Goal: Information Seeking & Learning: Learn about a topic

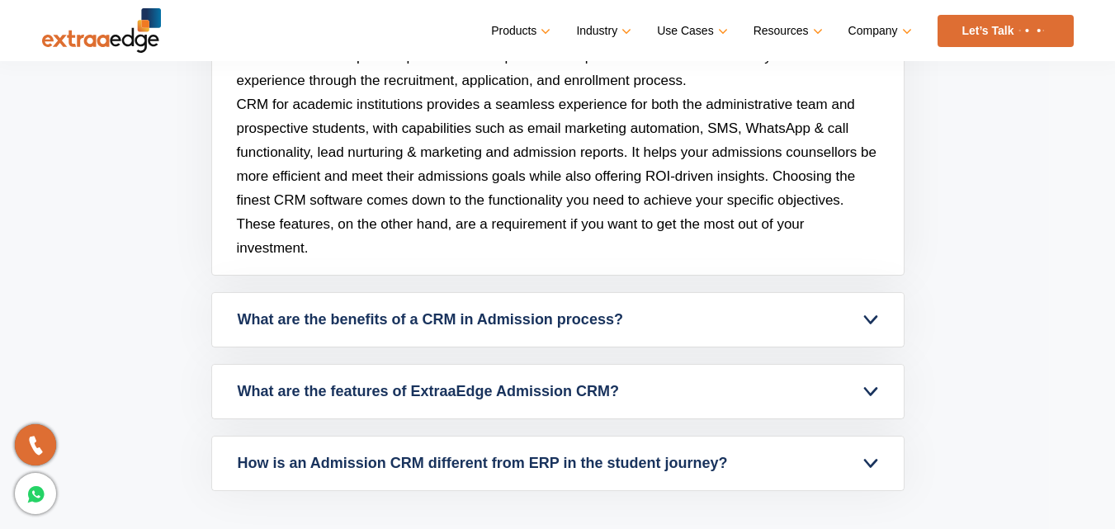
scroll to position [7413, 0]
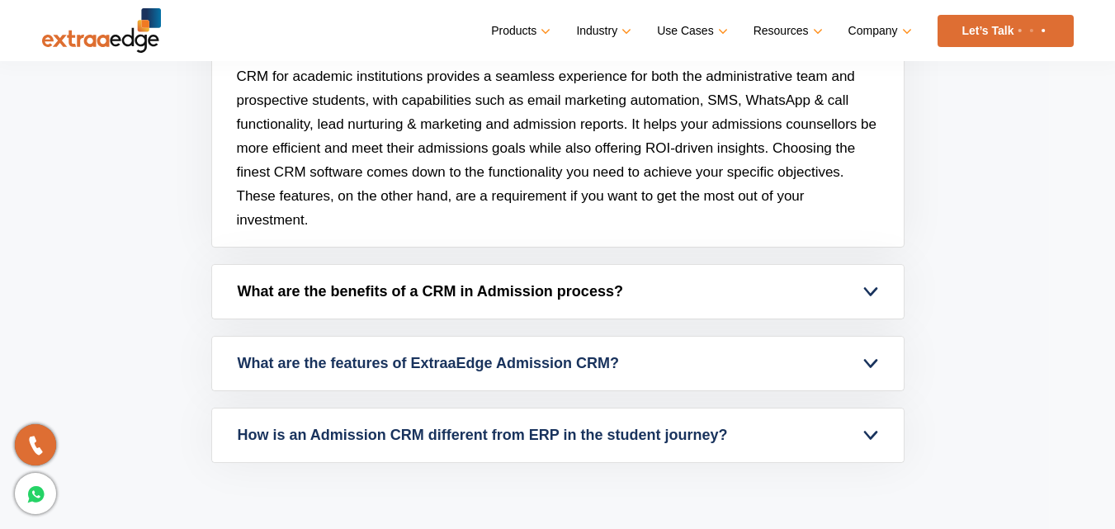
click at [876, 288] on link "What are the benefits of a CRM in Admission process?" at bounding box center [558, 292] width 692 height 54
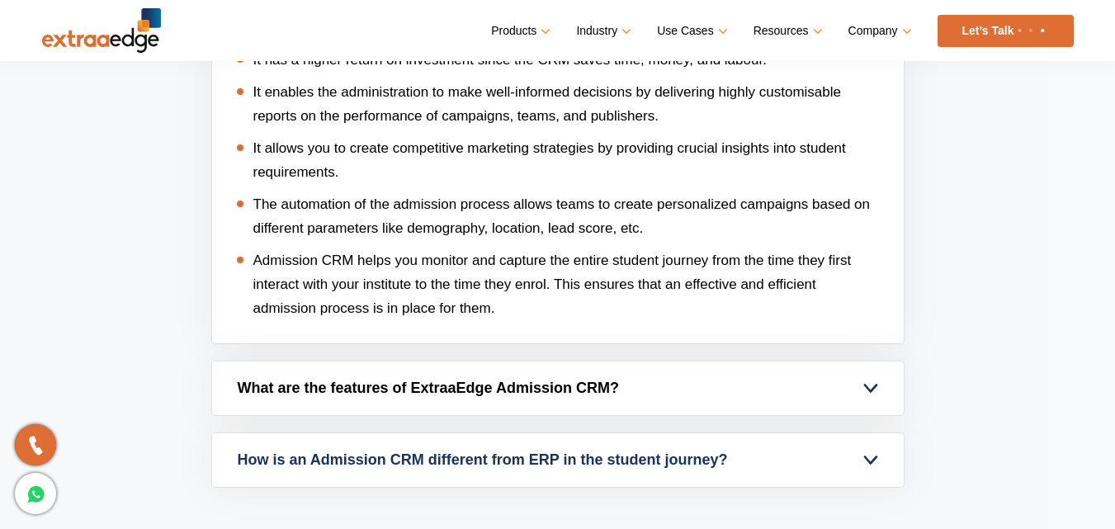
click at [890, 376] on link "What are the features of ExtraaEdge Admission CRM?" at bounding box center [558, 388] width 692 height 54
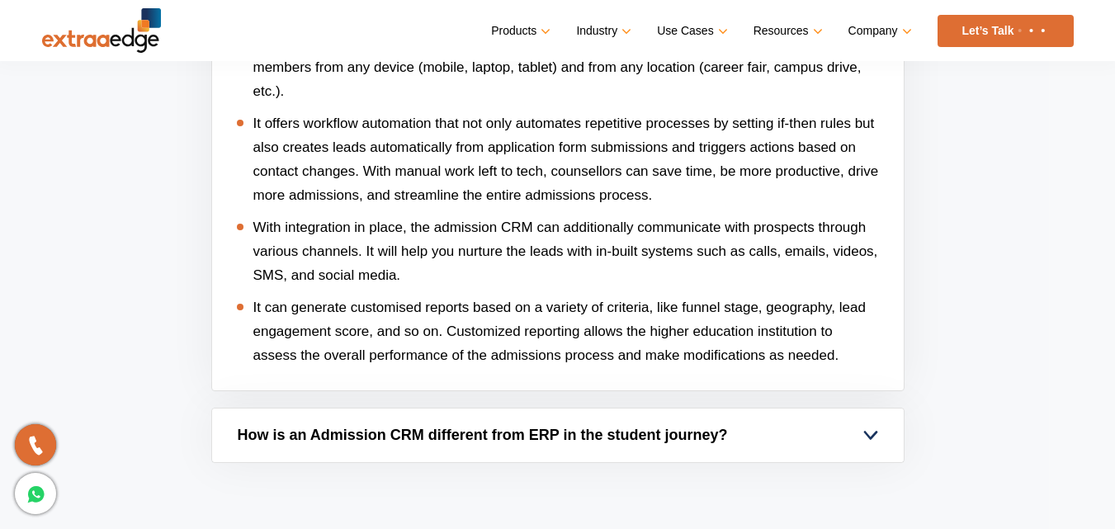
click at [867, 440] on link "How is an Admission CRM different from ERP in the student journey?" at bounding box center [558, 436] width 692 height 54
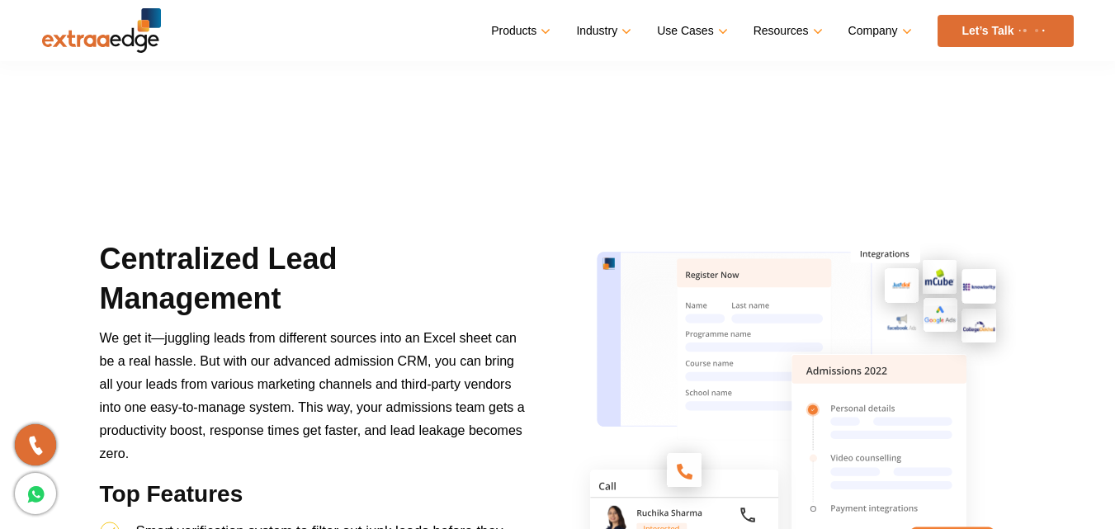
scroll to position [0, 0]
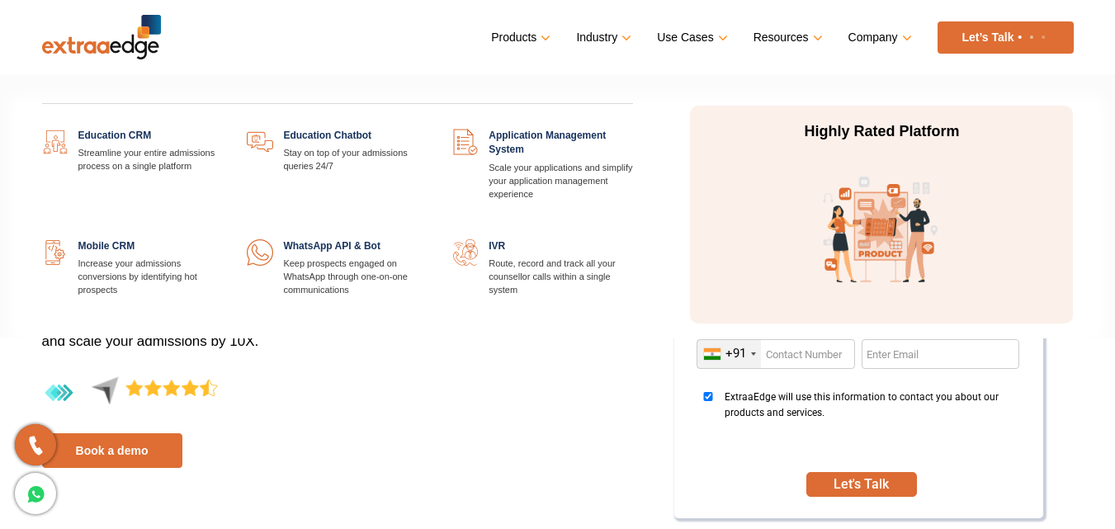
click at [547, 37] on link "Products" at bounding box center [519, 38] width 56 height 24
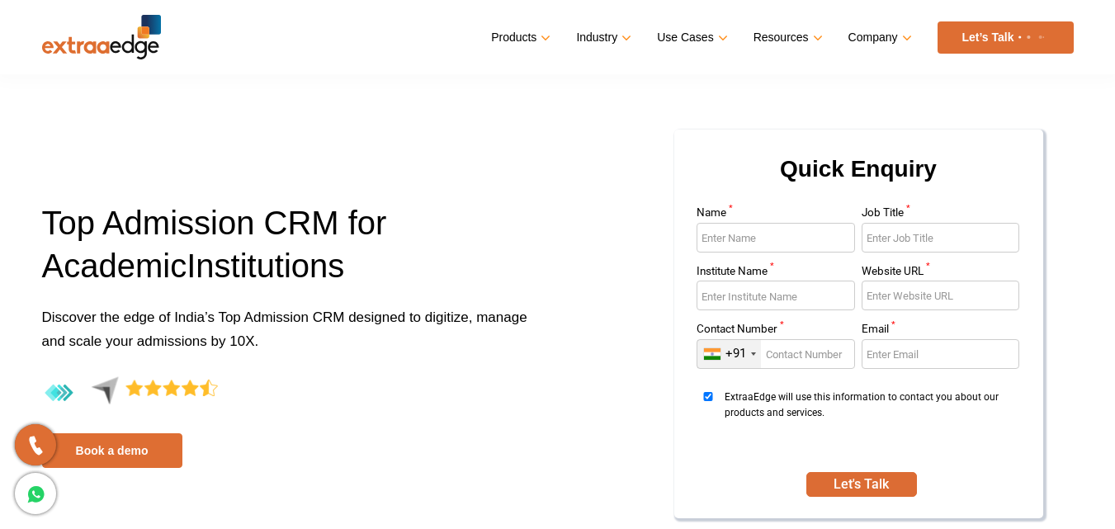
click at [634, 42] on ul "Products Education CRM Streamline your entire admissions process on a single pl…" at bounding box center [782, 37] width 582 height 32
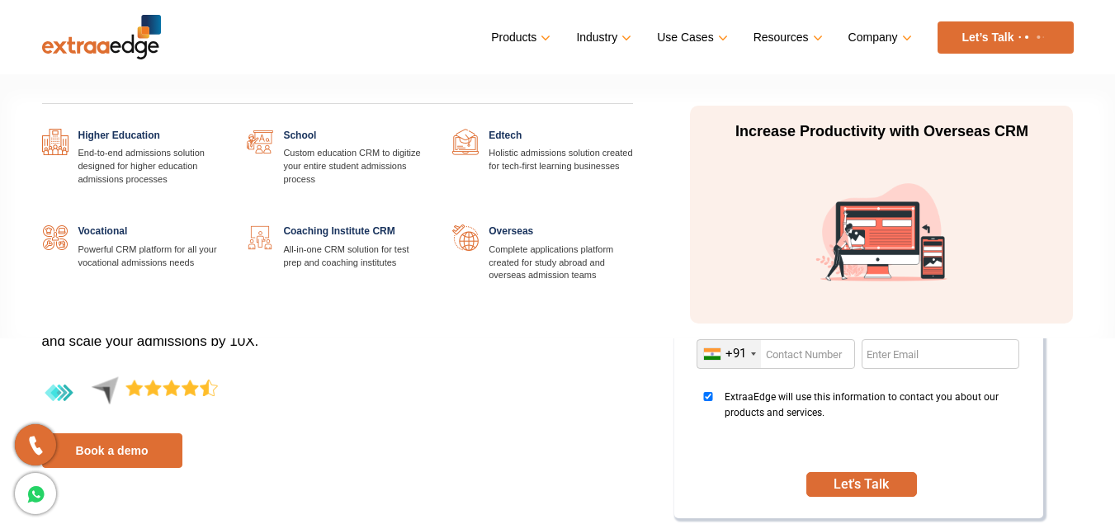
click at [626, 38] on link "Industry" at bounding box center [602, 38] width 52 height 24
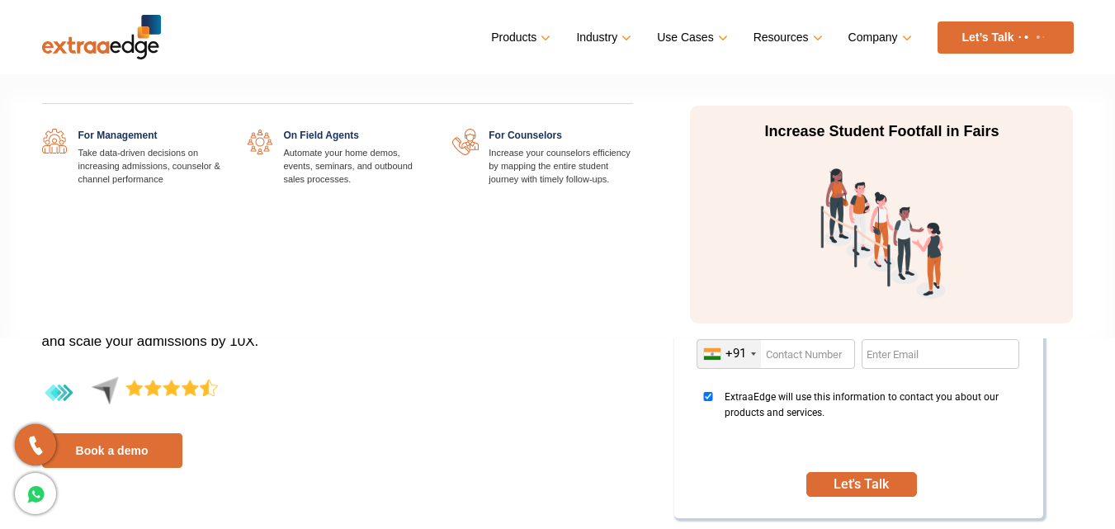
click at [718, 43] on link "Use Cases" at bounding box center [690, 38] width 67 height 24
click at [724, 37] on link "Use Cases" at bounding box center [690, 38] width 67 height 24
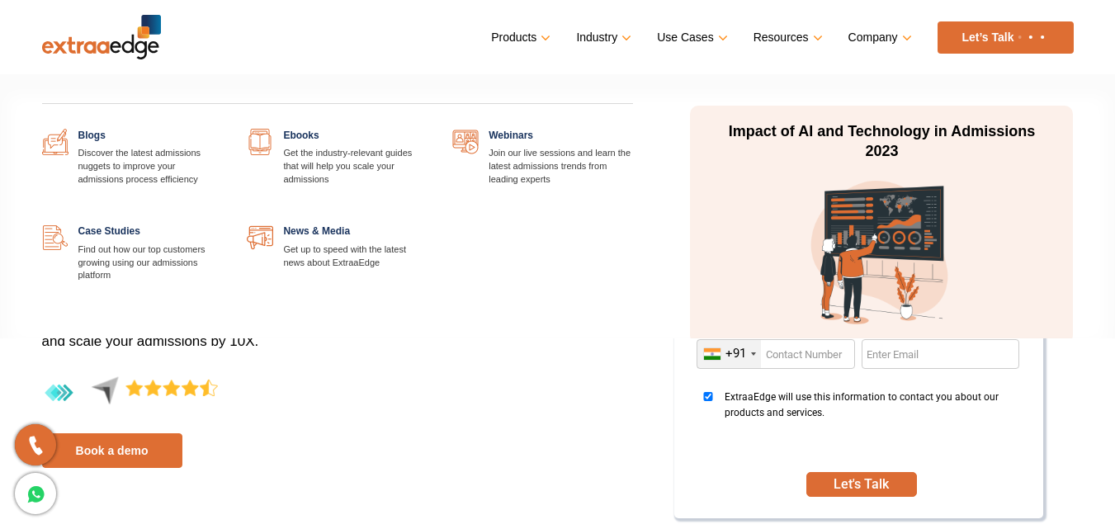
click at [815, 35] on link "Resources" at bounding box center [787, 38] width 66 height 24
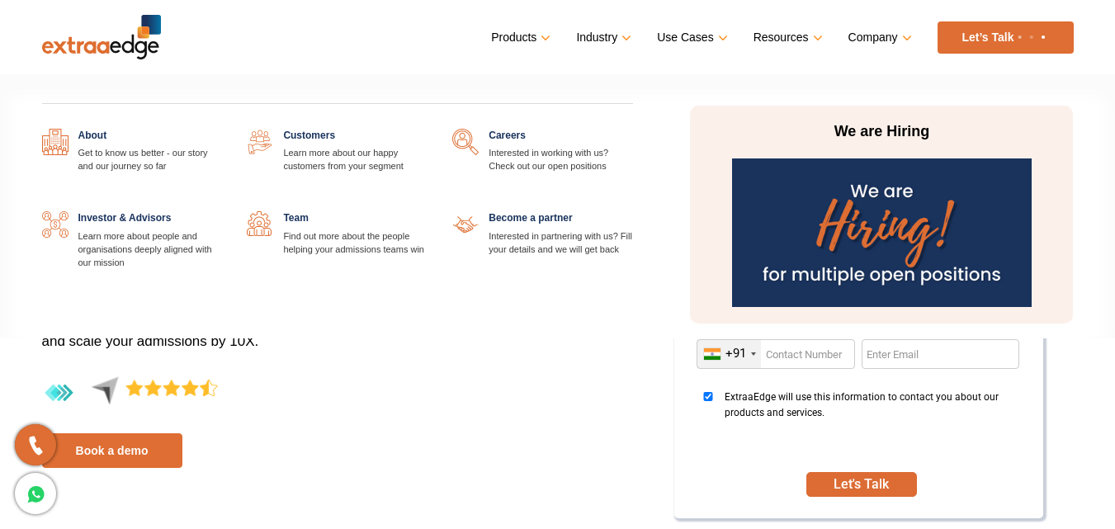
click at [899, 35] on link "Company" at bounding box center [878, 38] width 60 height 24
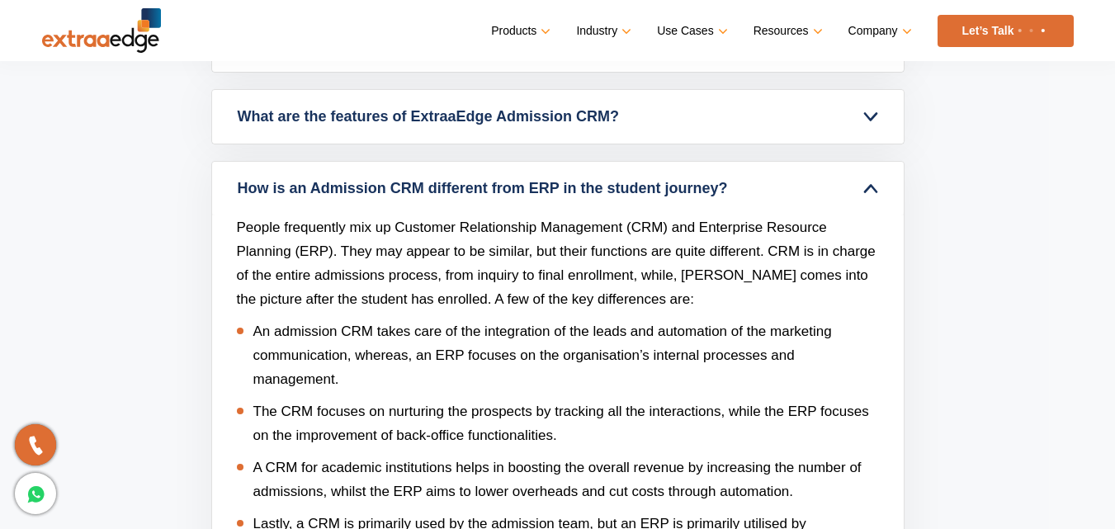
scroll to position [7430, 0]
